Goal: Information Seeking & Learning: Learn about a topic

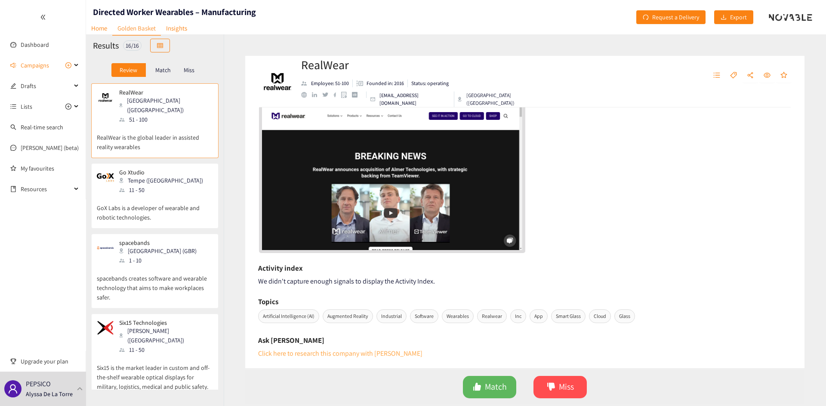
scroll to position [65, 0]
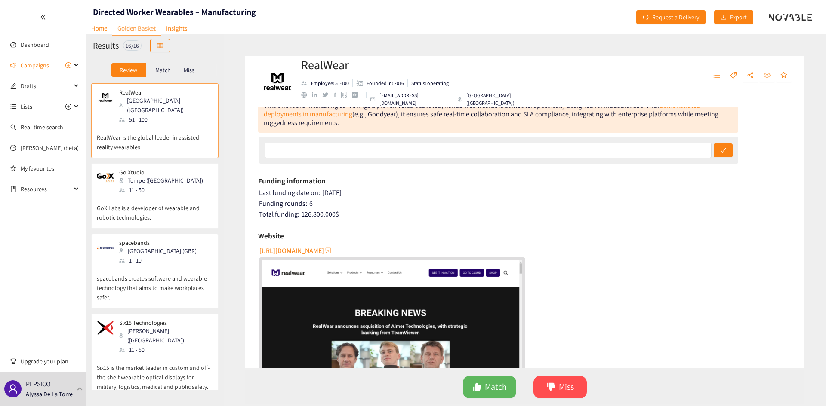
click at [292, 250] on span "[URL][DOMAIN_NAME]" at bounding box center [291, 251] width 65 height 11
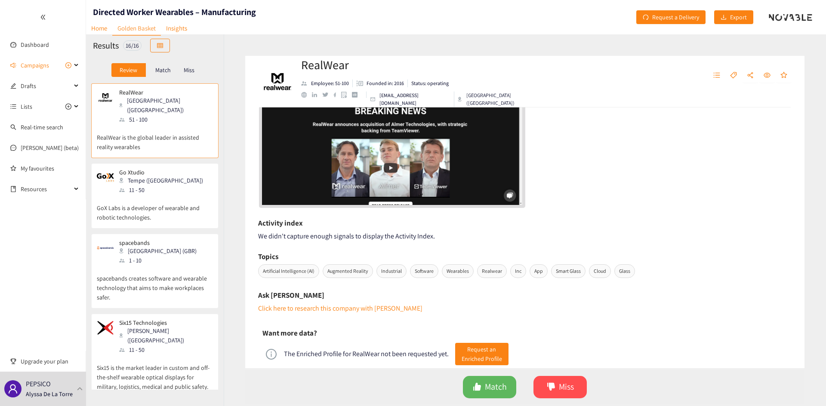
scroll to position [194, 0]
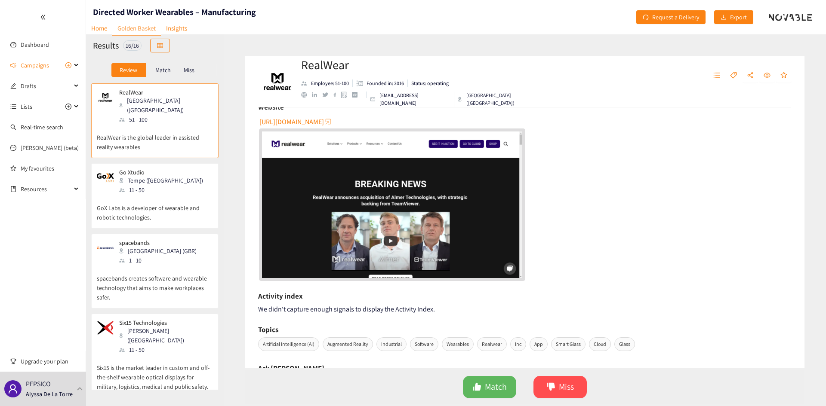
click at [405, 235] on img "website" at bounding box center [392, 205] width 260 height 146
click at [478, 389] on icon "like" at bounding box center [477, 387] width 8 height 8
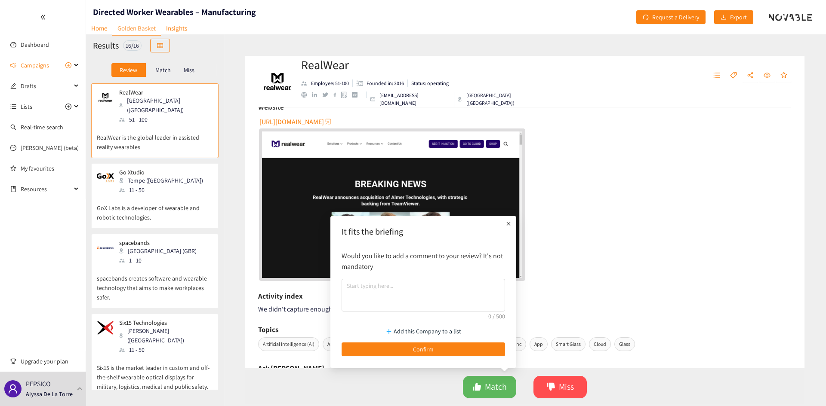
drag, startPoint x: 430, startPoint y: 347, endPoint x: 426, endPoint y: 315, distance: 32.6
click at [426, 315] on div "It fits the briefing Would you like to add a comment to your review? It's not m…" at bounding box center [423, 290] width 172 height 139
click at [422, 333] on p "Add this Company to a list" at bounding box center [427, 331] width 68 height 9
type input "Directed Worker"
click at [450, 311] on button "Create Directed Worker" at bounding box center [427, 305] width 84 height 14
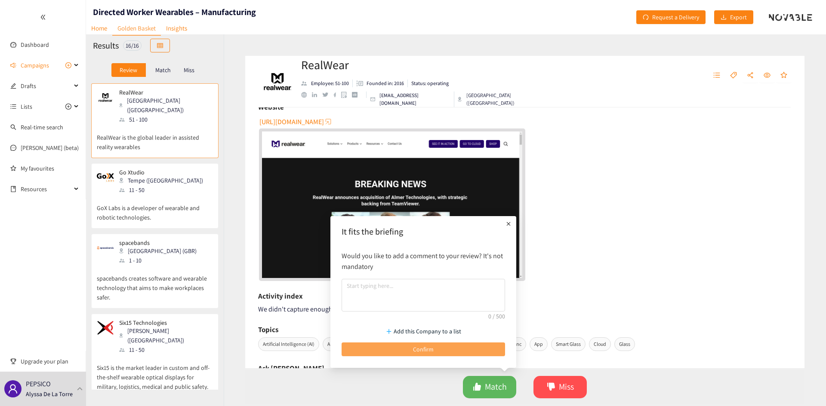
click at [442, 351] on button "Confirm" at bounding box center [422, 350] width 163 height 14
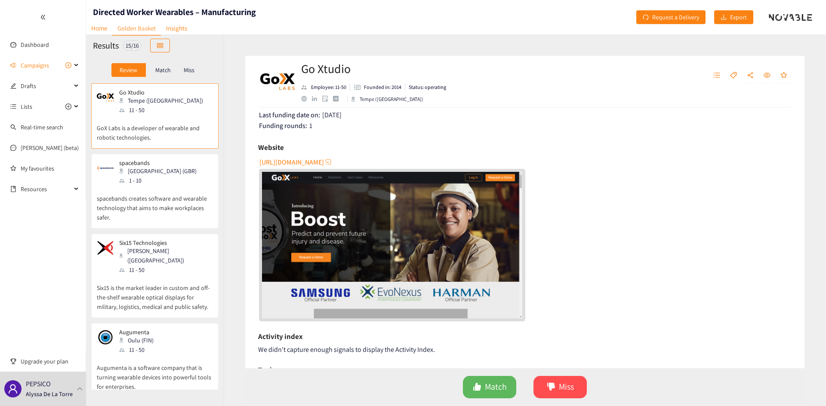
scroll to position [131, 0]
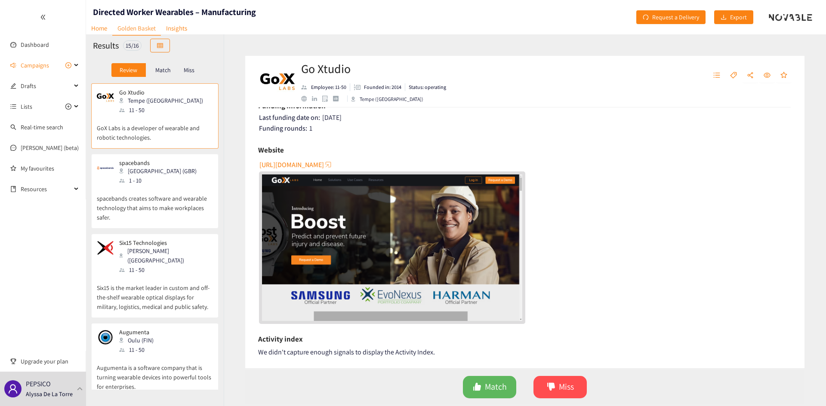
click at [292, 164] on span "[URL][DOMAIN_NAME]" at bounding box center [291, 165] width 65 height 11
click at [169, 186] on p "spacebands creates software and wearable technology that aims to make workplace…" at bounding box center [155, 203] width 116 height 37
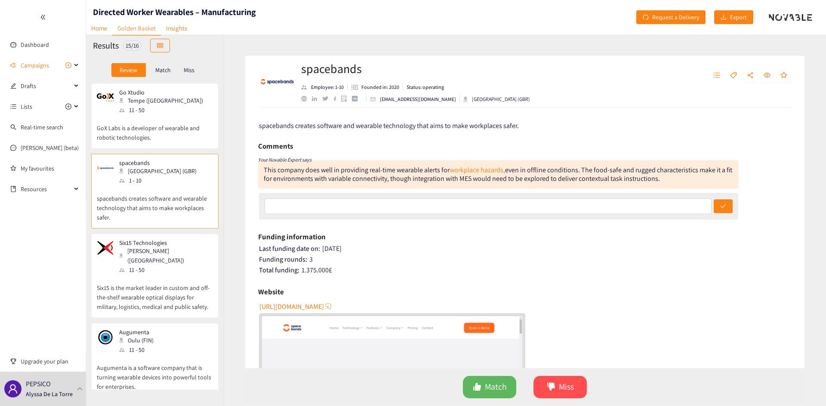
click at [170, 111] on div "Go Xtudio Tempe ([GEOGRAPHIC_DATA]) 11 - 50" at bounding box center [155, 102] width 116 height 26
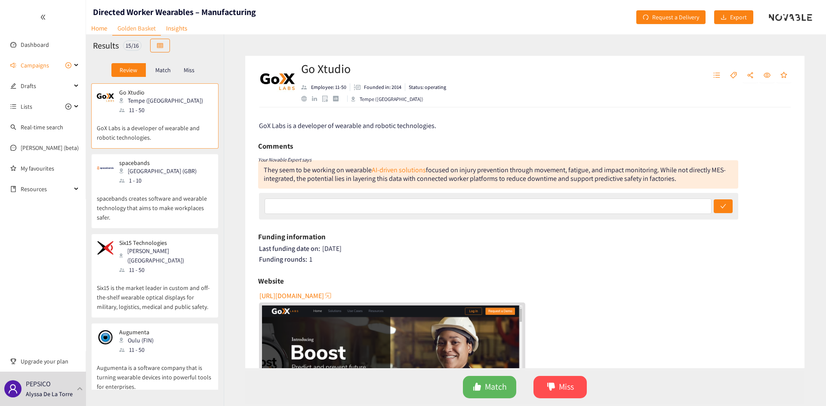
click at [149, 178] on div "1 - 10" at bounding box center [160, 180] width 83 height 9
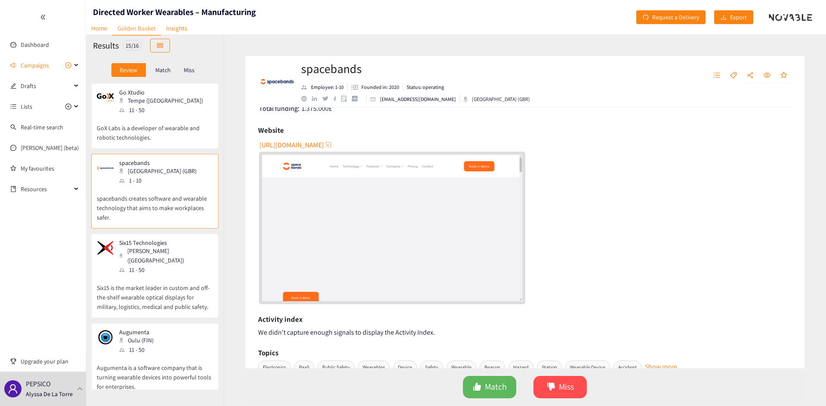
scroll to position [172, 0]
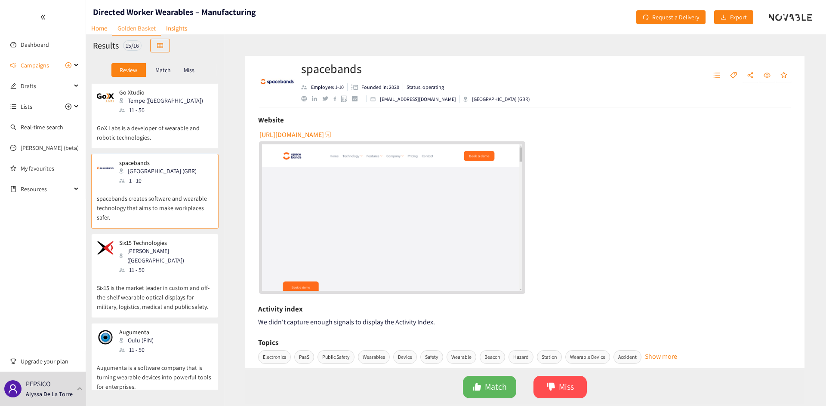
click at [307, 137] on span "[URL][DOMAIN_NAME]" at bounding box center [291, 134] width 65 height 11
click at [156, 265] on div "11 - 50" at bounding box center [165, 269] width 93 height 9
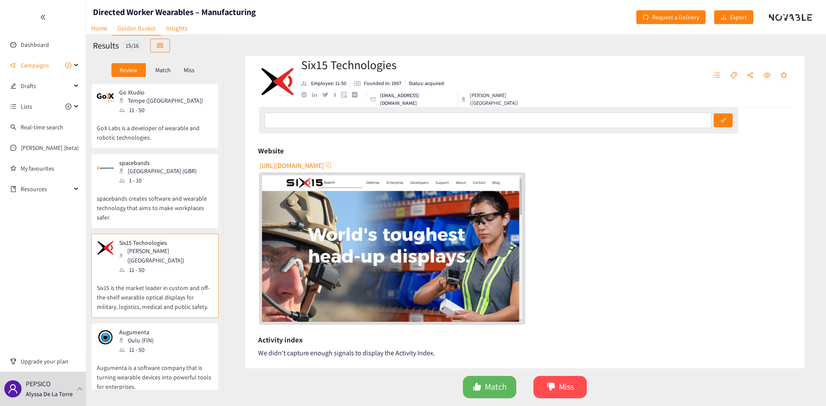
scroll to position [129, 0]
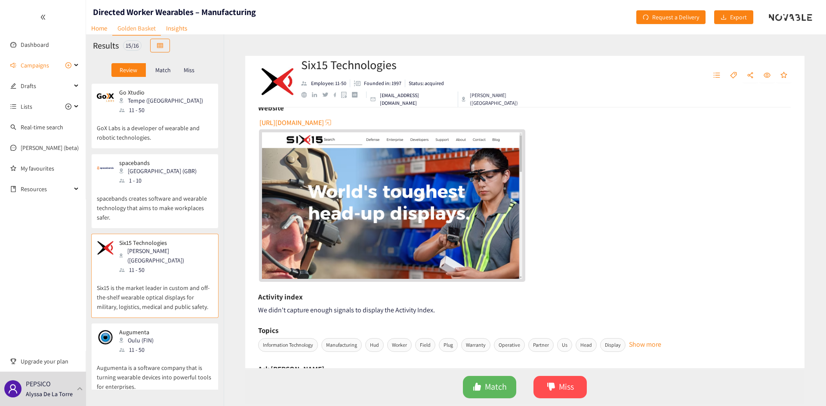
click at [368, 211] on img "website" at bounding box center [392, 205] width 260 height 146
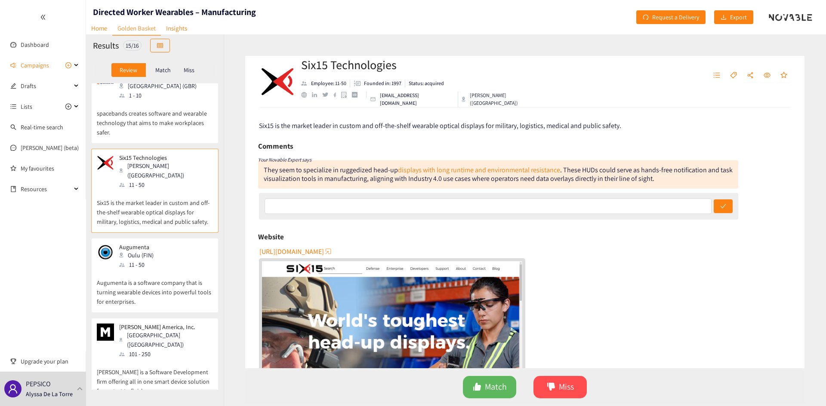
scroll to position [86, 0]
click at [171, 244] on div "Augumenta Oulu (FIN) 11 - 50" at bounding box center [155, 256] width 116 height 26
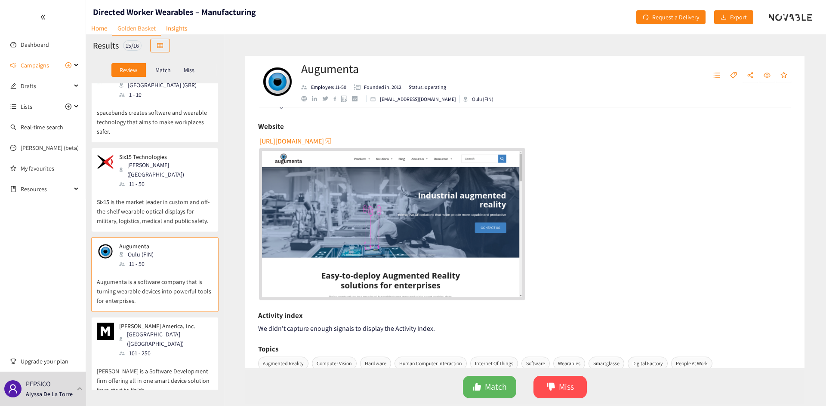
scroll to position [172, 0]
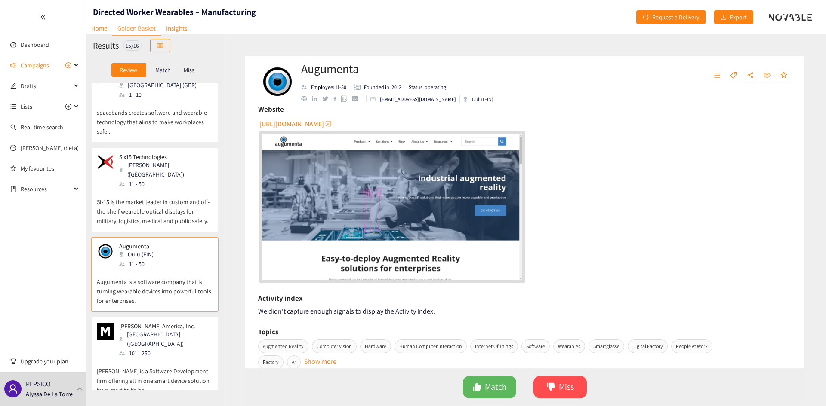
click at [376, 228] on img "website" at bounding box center [392, 207] width 260 height 146
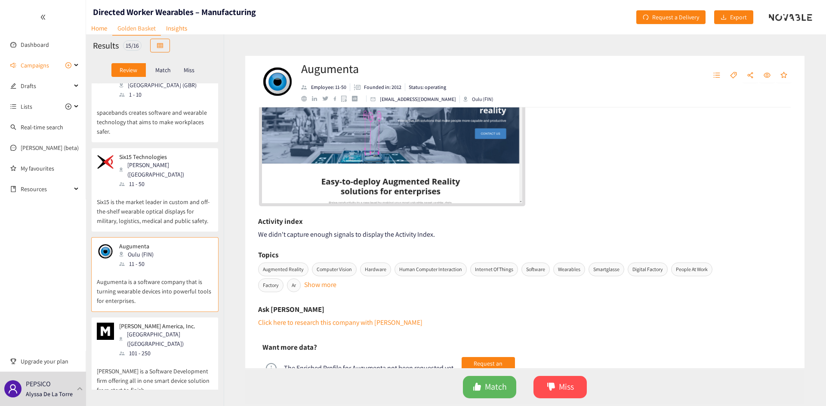
scroll to position [258, 0]
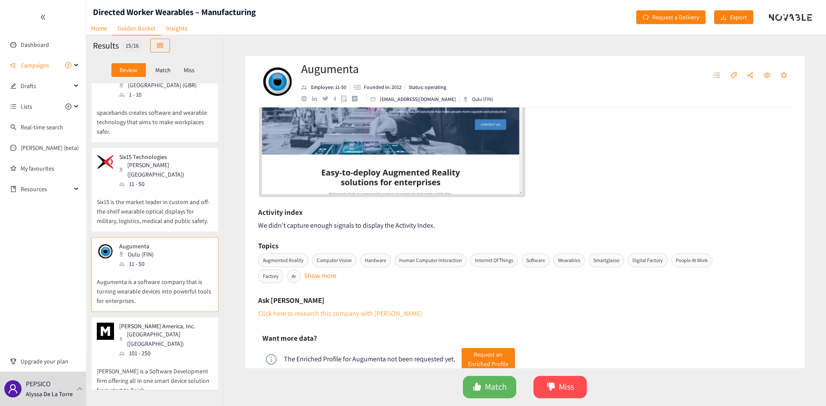
click at [368, 316] on link "Click here to research this company with [PERSON_NAME]" at bounding box center [340, 313] width 164 height 9
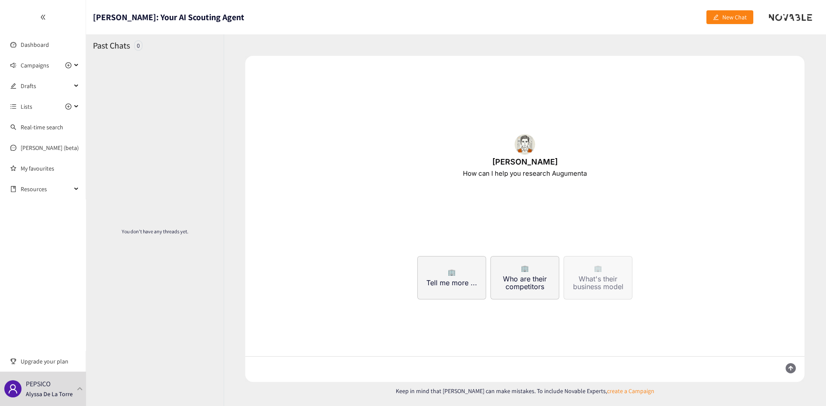
click at [593, 283] on span "What's their business model" at bounding box center [598, 282] width 65 height 15
type textarea "What is the business model of Augumenta, [URL][DOMAIN_NAME]"
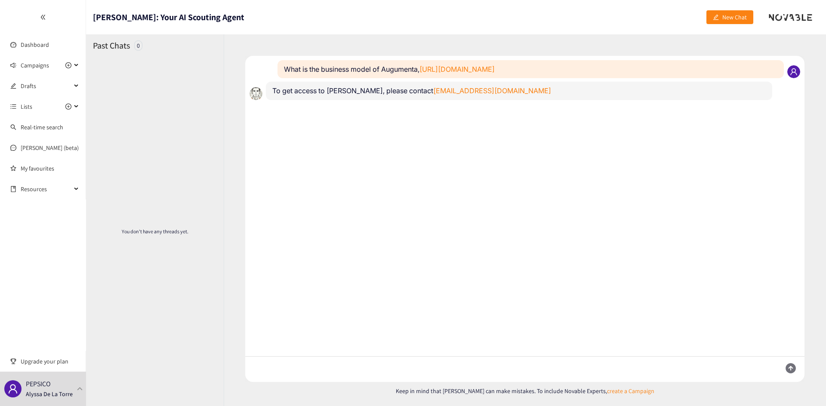
click at [45, 14] on div at bounding box center [43, 17] width 86 height 34
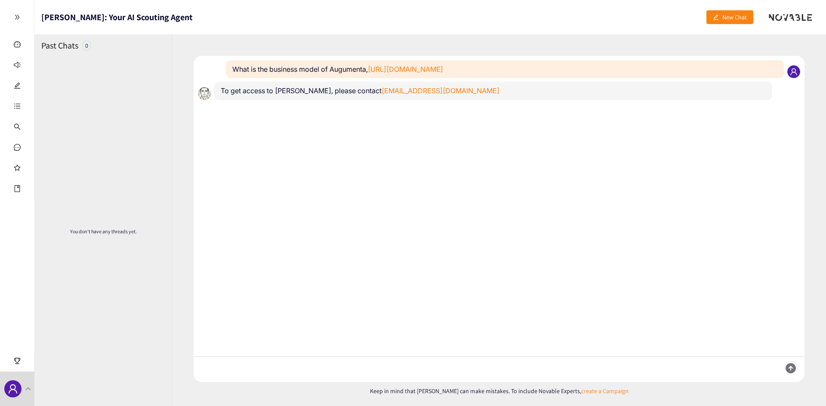
click at [22, 15] on div at bounding box center [17, 17] width 34 height 34
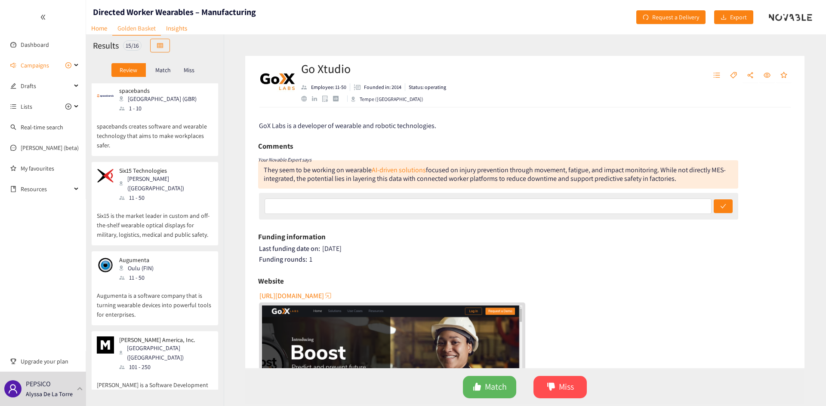
scroll to position [86, 0]
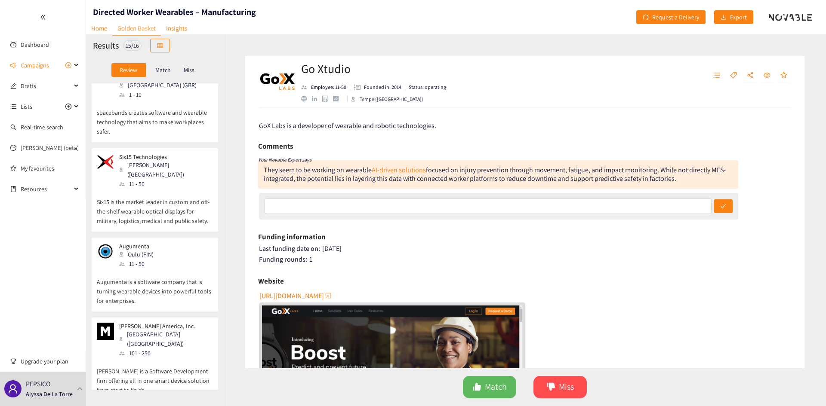
click at [172, 253] on div "Augumenta Oulu (FIN) 11 - 50" at bounding box center [155, 256] width 116 height 26
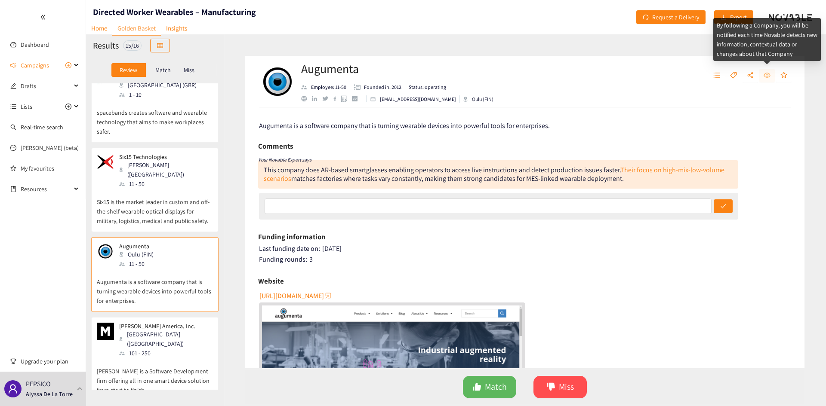
click at [766, 75] on icon "eye" at bounding box center [766, 75] width 7 height 7
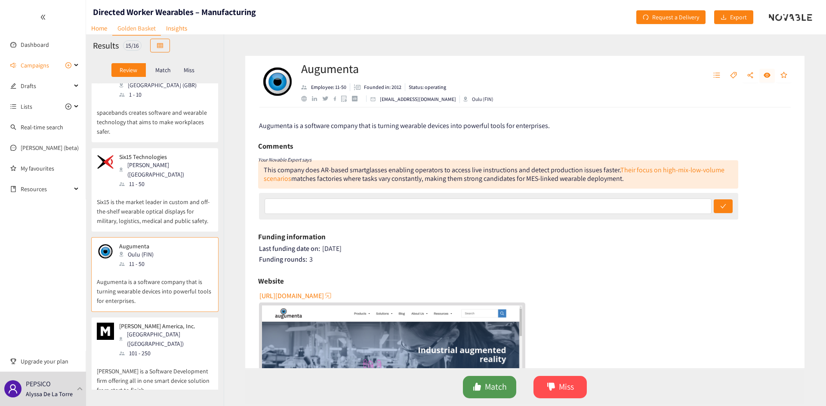
click at [494, 391] on span "Match" at bounding box center [496, 387] width 22 height 13
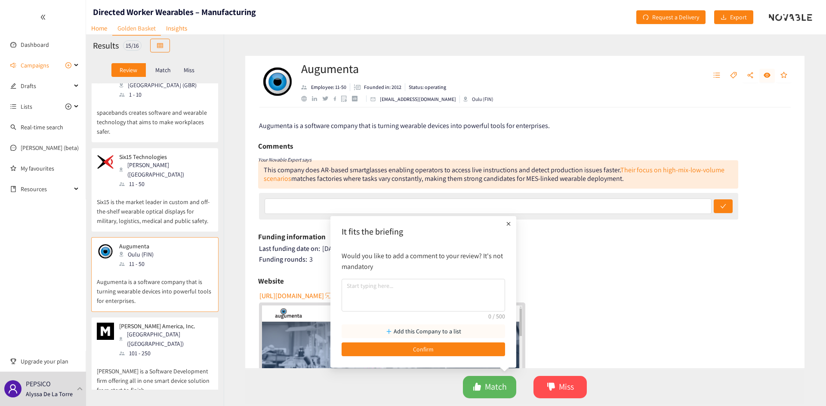
click at [432, 332] on p "Add this Company to a list" at bounding box center [427, 331] width 68 height 9
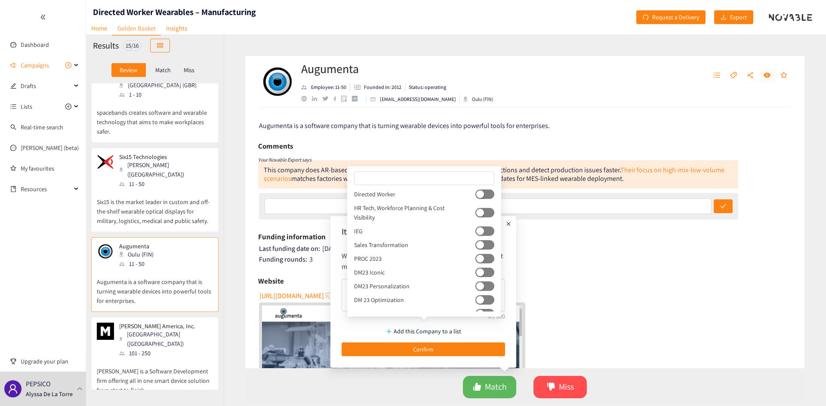
click at [417, 197] on div "Directed Worker" at bounding box center [424, 194] width 140 height 9
click at [479, 194] on div "button" at bounding box center [480, 195] width 8 height 8
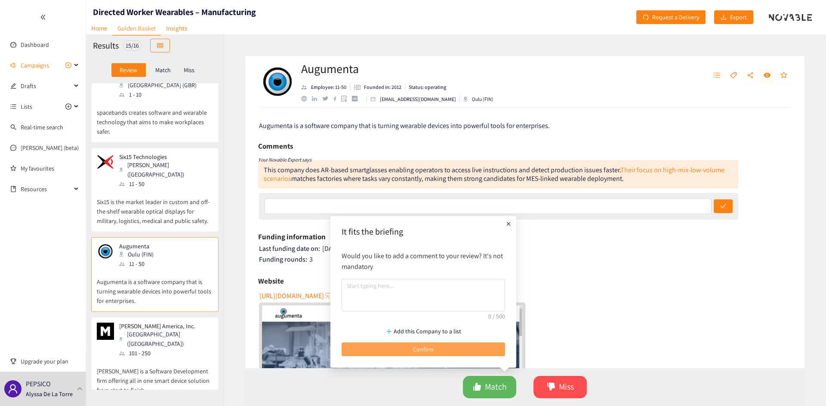
click at [433, 351] on span "Confirm" at bounding box center [423, 349] width 21 height 9
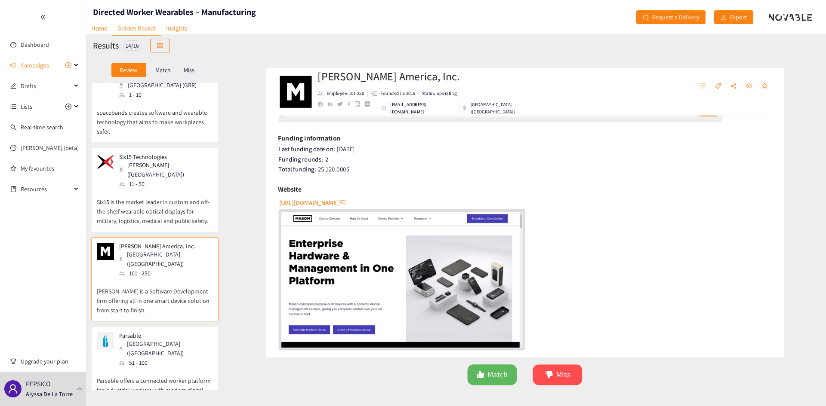
scroll to position [129, 0]
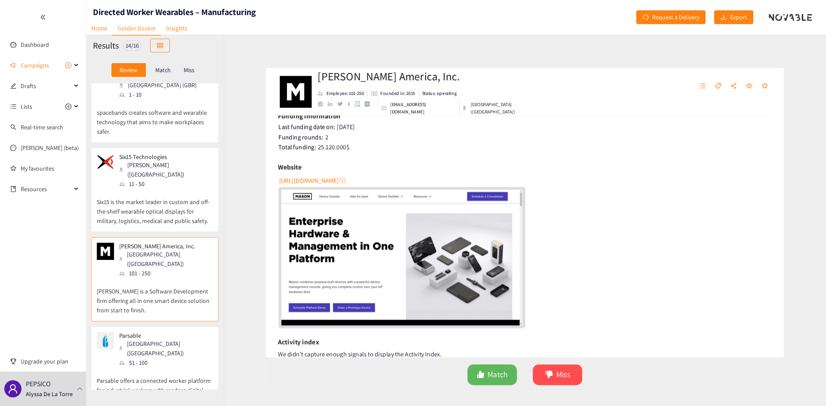
click at [396, 253] on img "website" at bounding box center [392, 260] width 260 height 146
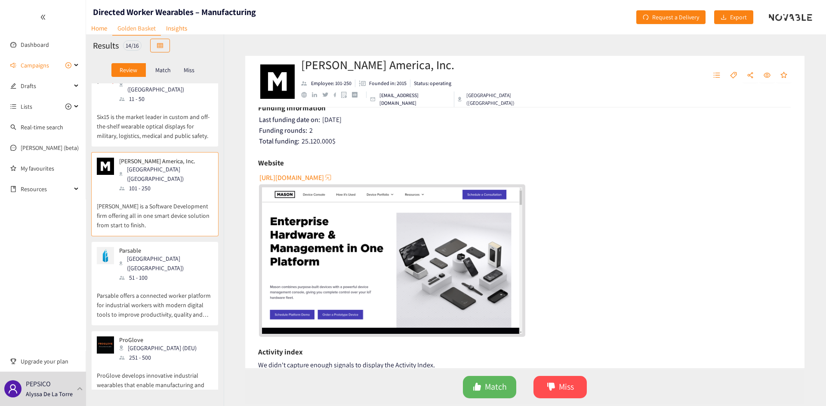
scroll to position [215, 0]
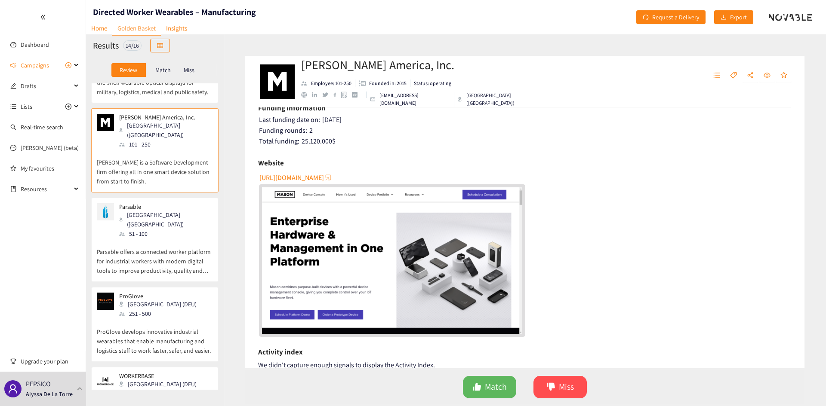
click at [157, 239] on p "Parsable offers a connected worker platform for industrial workers with modern …" at bounding box center [155, 257] width 116 height 37
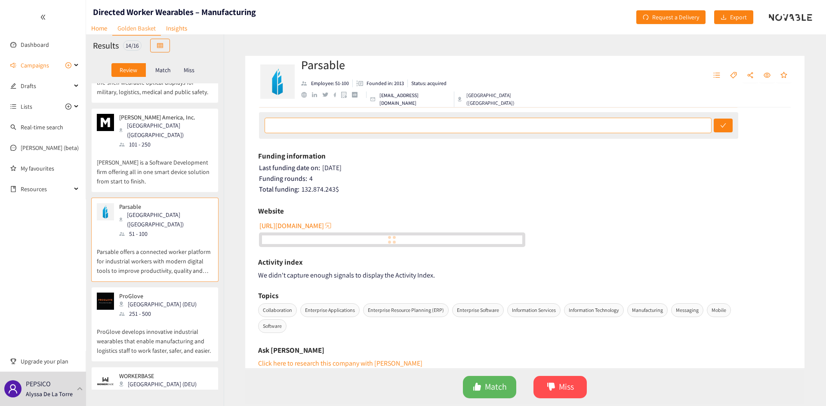
scroll to position [86, 0]
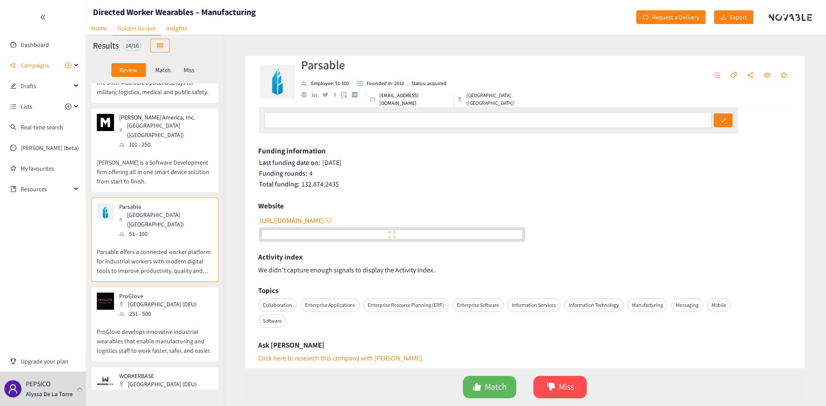
click at [297, 222] on span "[URL][DOMAIN_NAME]" at bounding box center [291, 220] width 65 height 11
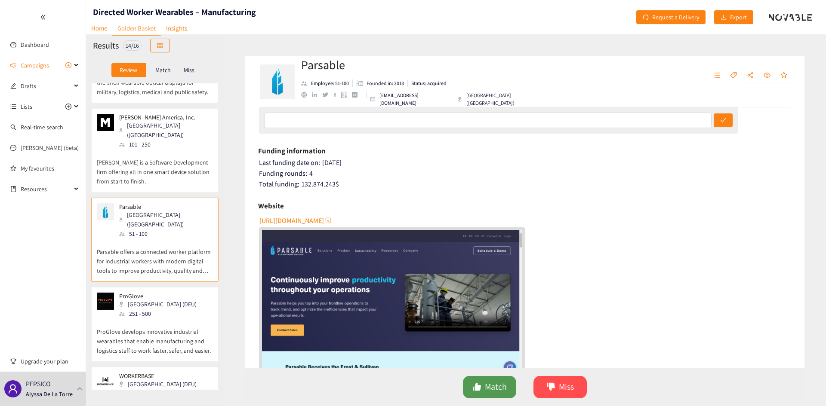
click at [487, 384] on span "Match" at bounding box center [496, 387] width 22 height 13
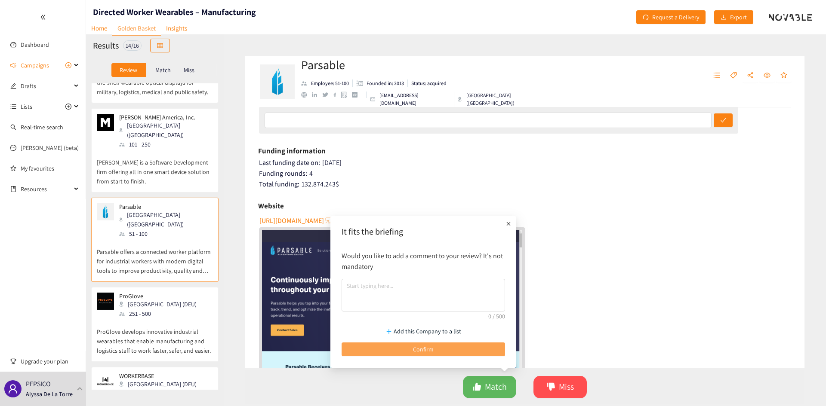
click at [446, 346] on button "Confirm" at bounding box center [422, 350] width 163 height 14
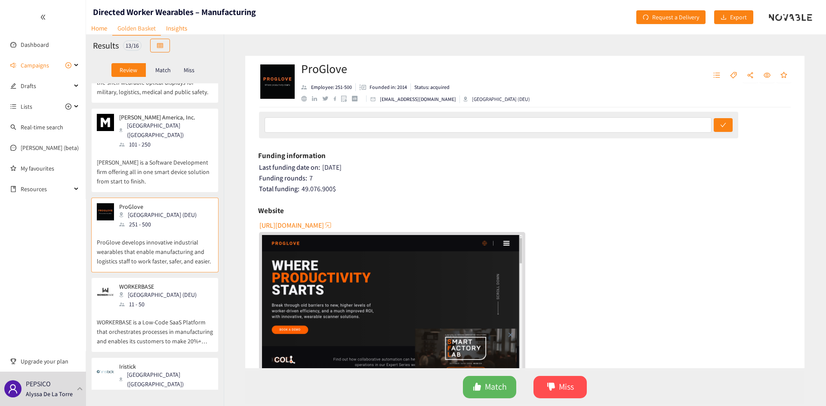
scroll to position [129, 0]
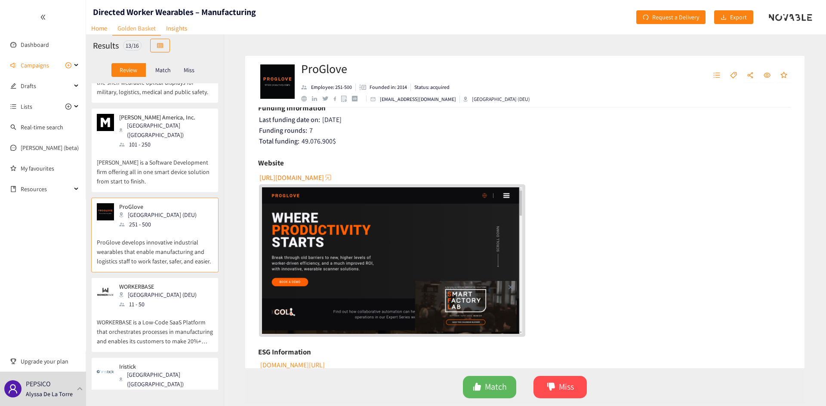
click at [422, 224] on img "website" at bounding box center [392, 260] width 260 height 146
click at [309, 175] on span "[URL][DOMAIN_NAME]" at bounding box center [291, 177] width 65 height 11
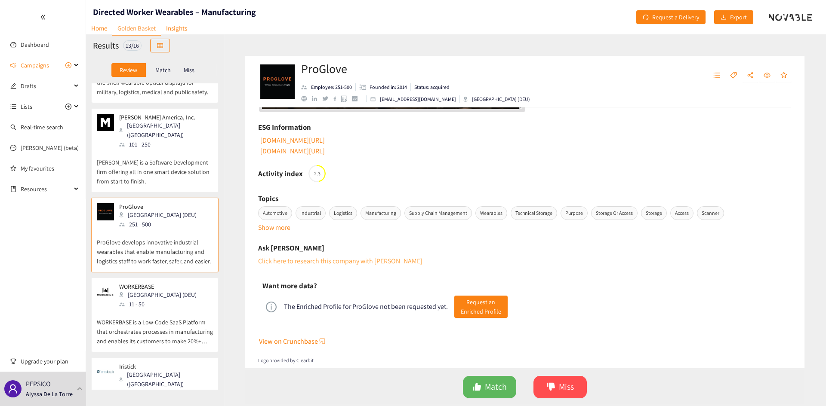
scroll to position [363, 0]
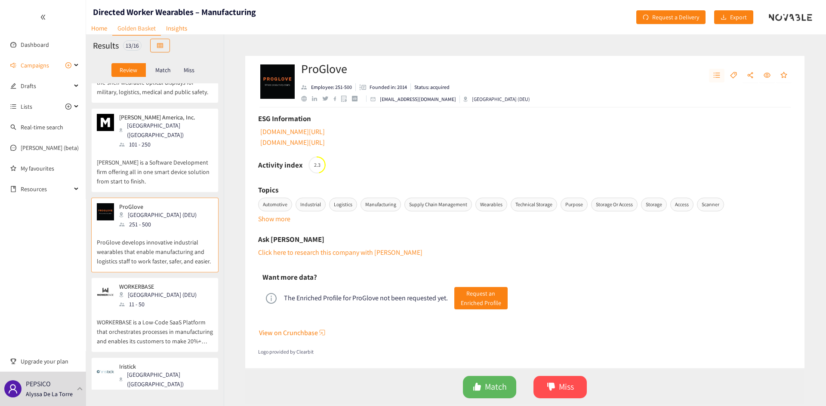
click at [722, 76] on button "button" at bounding box center [716, 76] width 15 height 14
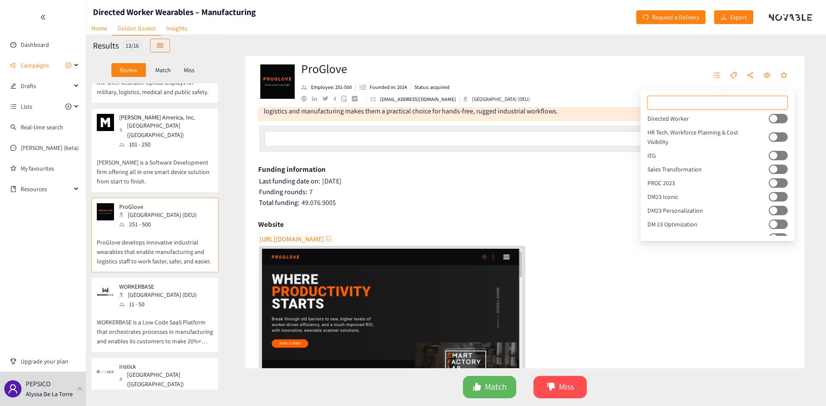
scroll to position [0, 0]
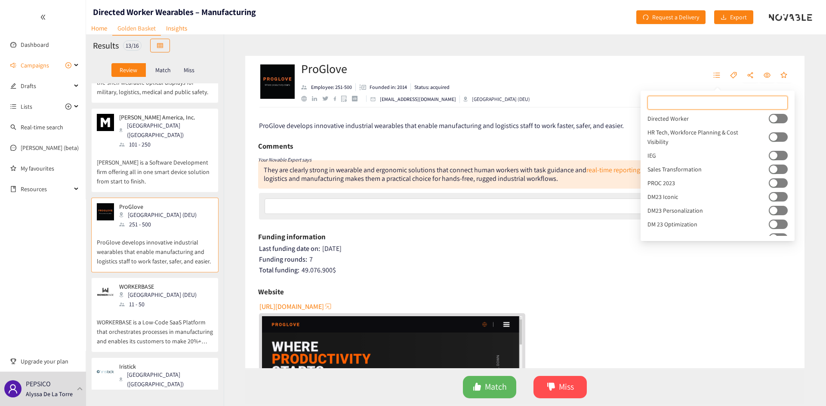
click at [491, 221] on div "Comments Your Novable Expert says They are clearly strong in wearable and ergon…" at bounding box center [498, 181] width 480 height 82
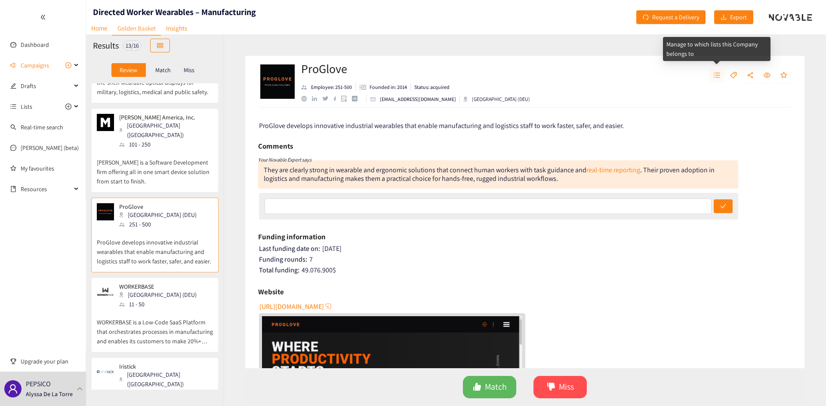
click at [722, 77] on button "button" at bounding box center [716, 76] width 15 height 14
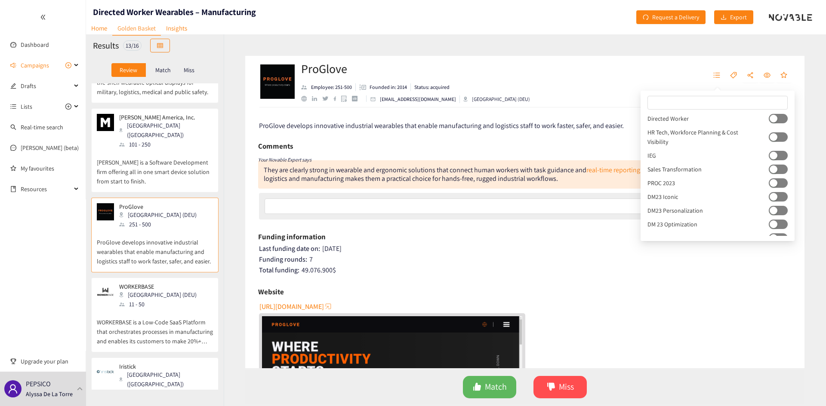
click at [769, 117] on div "button" at bounding box center [773, 119] width 8 height 8
click at [503, 386] on span "Match" at bounding box center [496, 387] width 22 height 13
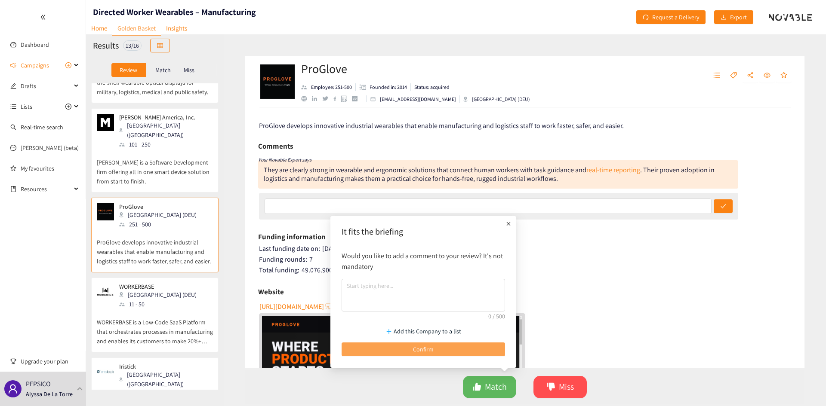
click at [436, 350] on button "Confirm" at bounding box center [422, 350] width 163 height 14
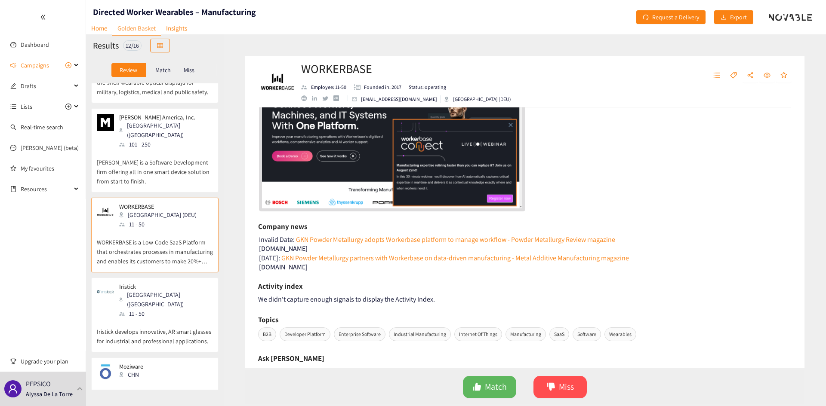
scroll to position [258, 0]
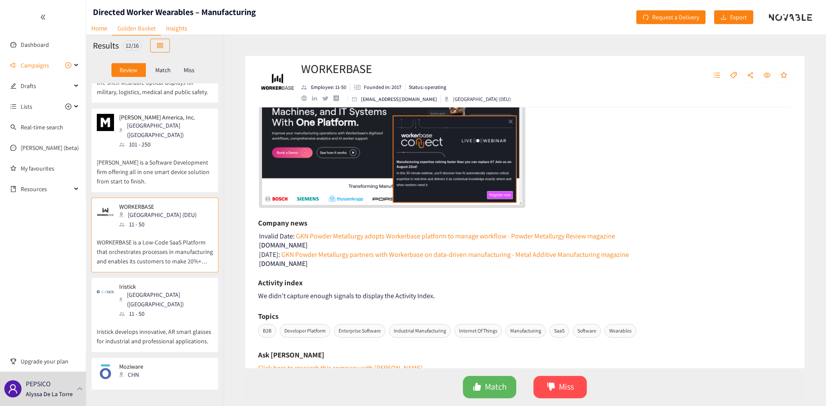
click at [343, 143] on img "website" at bounding box center [392, 131] width 260 height 146
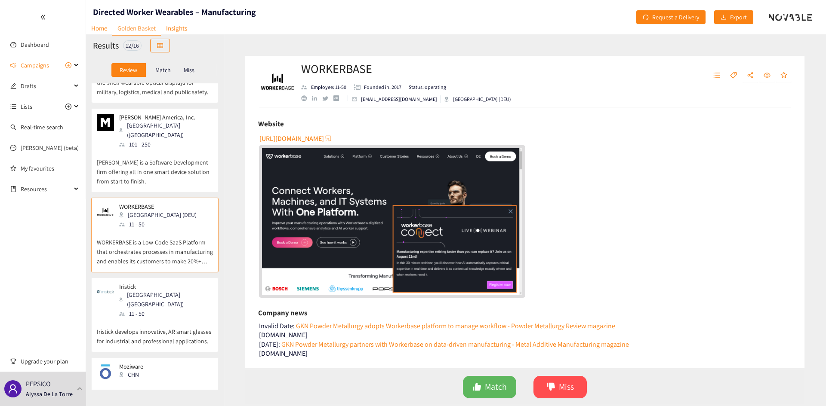
scroll to position [172, 0]
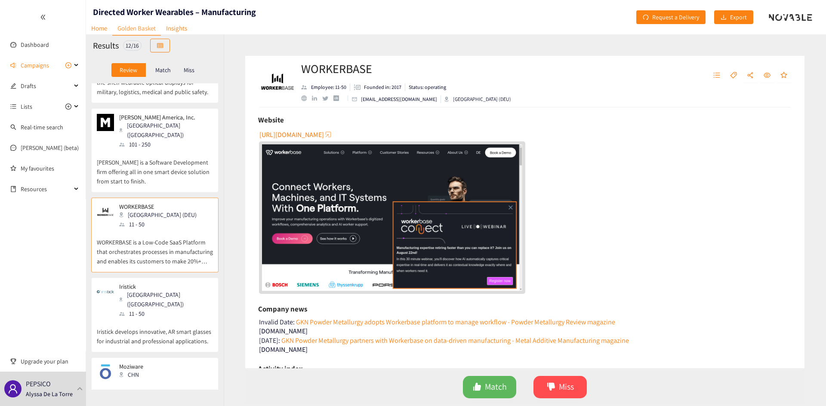
click at [341, 221] on img "website" at bounding box center [392, 217] width 260 height 146
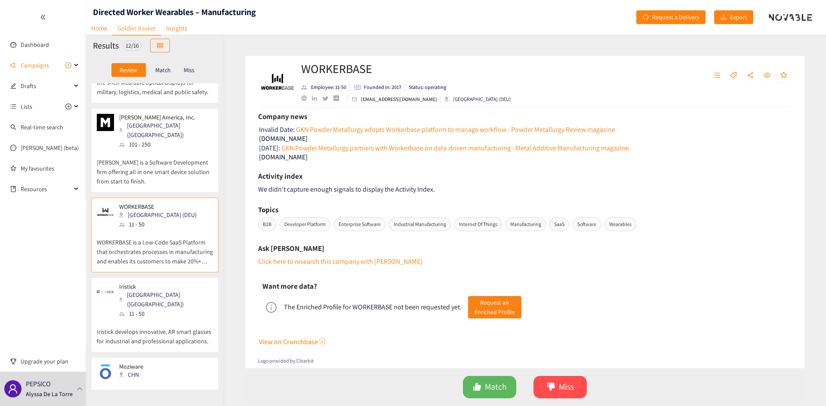
scroll to position [374, 0]
